Goal: Submit feedback/report problem: Submit feedback/report problem

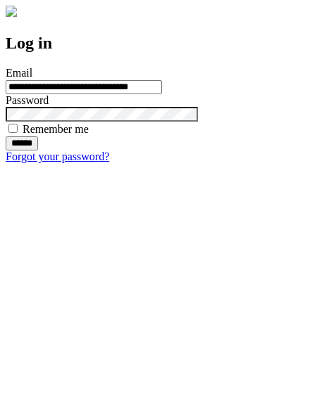
click at [38, 151] on input "******" at bounding box center [22, 143] width 32 height 14
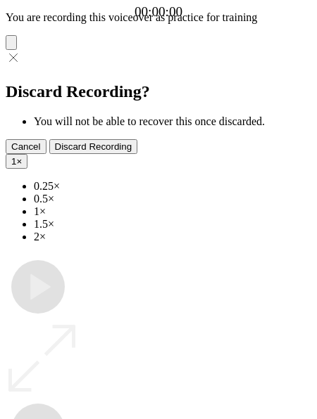
type input "**********"
